Goal: Information Seeking & Learning: Check status

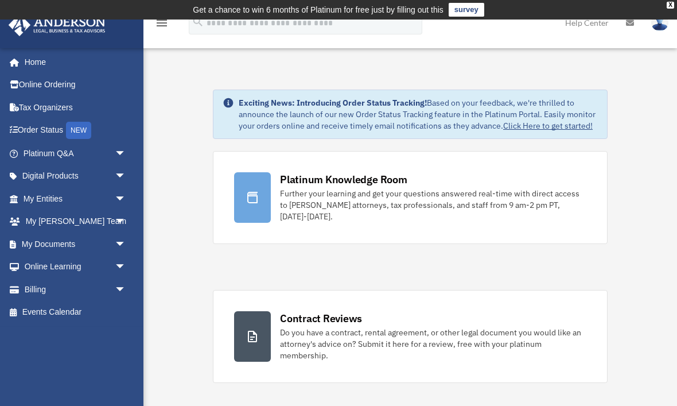
click at [55, 159] on link "Platinum Q&A arrow_drop_down" at bounding box center [75, 153] width 135 height 23
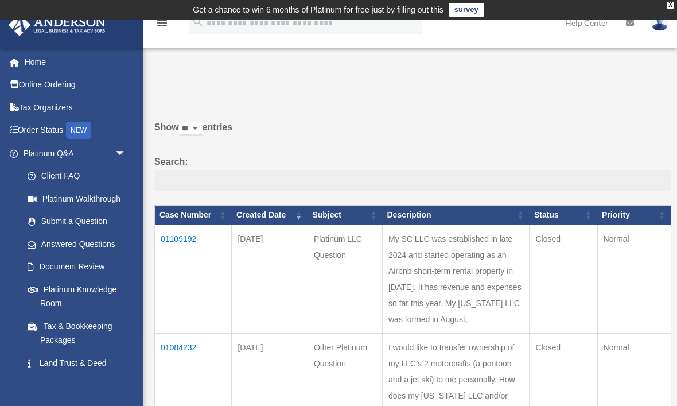
click at [174, 241] on td "01109192" at bounding box center [193, 278] width 77 height 108
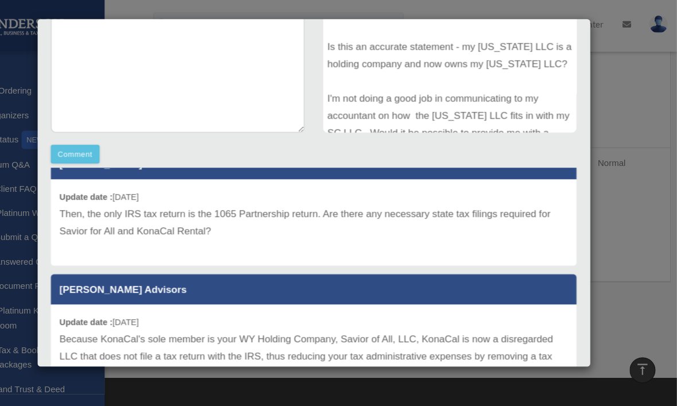
scroll to position [428, 0]
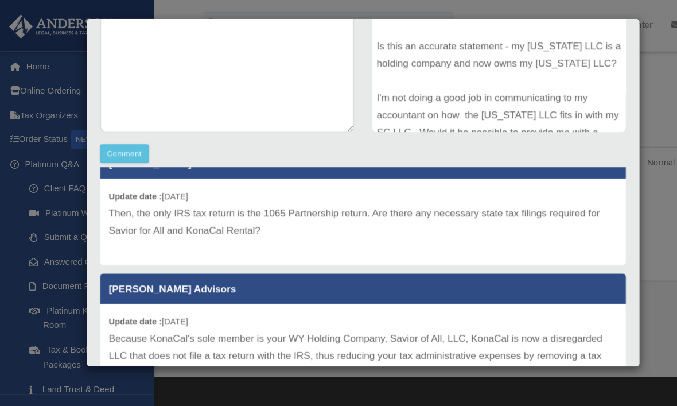
click at [602, 189] on div "Case Detail × Platinum LLC Question Case Number 01109192 Created Date September…" at bounding box center [338, 203] width 677 height 406
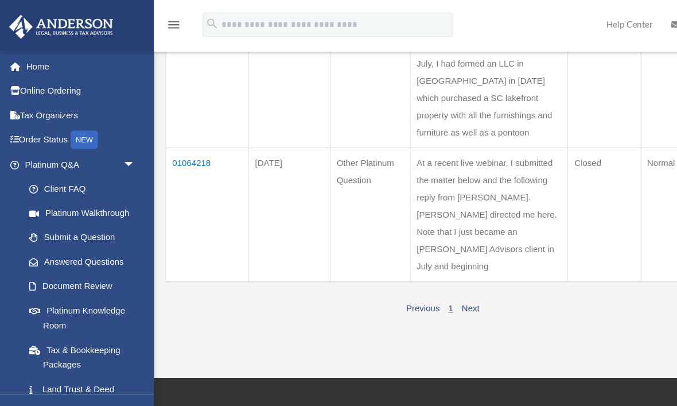
click at [526, 110] on table "Case Number Created Date Subject Description Status Priority 01109192 Sep 13, 2…" at bounding box center [412, 19] width 517 height 486
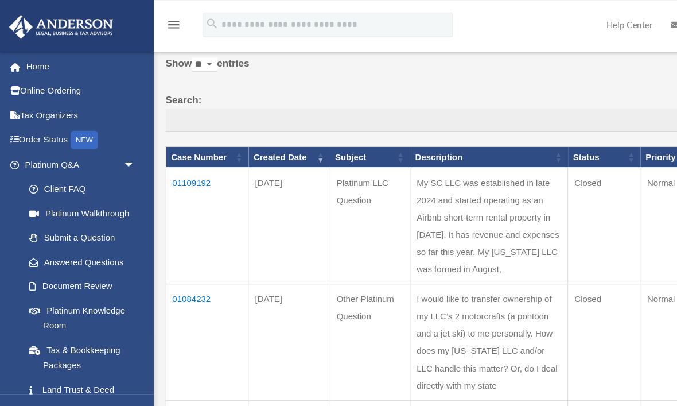
scroll to position [68, 0]
click at [181, 176] on td "01109192" at bounding box center [193, 210] width 77 height 108
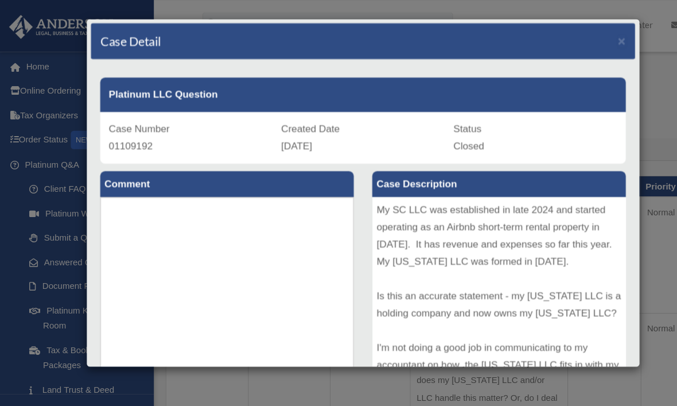
scroll to position [0, 0]
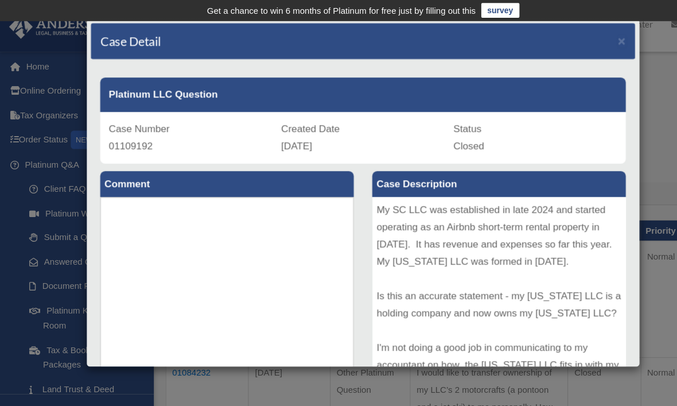
click at [50, 49] on div "Case Detail × Platinum LLC Question Case Number 01109192 Created Date September…" at bounding box center [338, 203] width 677 height 406
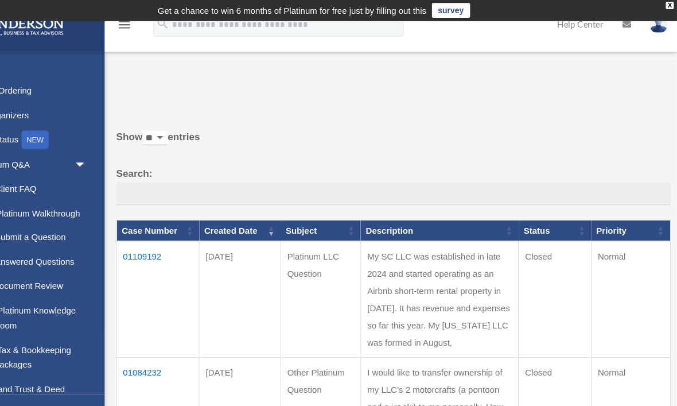
click at [651, 25] on img at bounding box center [659, 22] width 17 height 17
click at [445, 104] on link "Logout" at bounding box center [473, 100] width 115 height 24
